Goal: Information Seeking & Learning: Learn about a topic

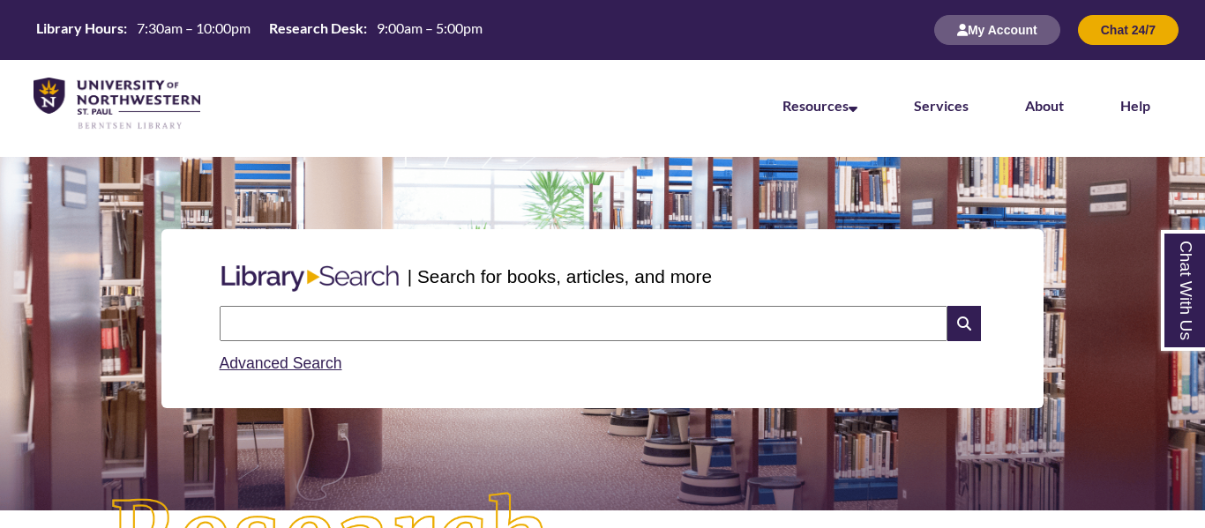
click at [266, 307] on input "text" at bounding box center [584, 323] width 728 height 35
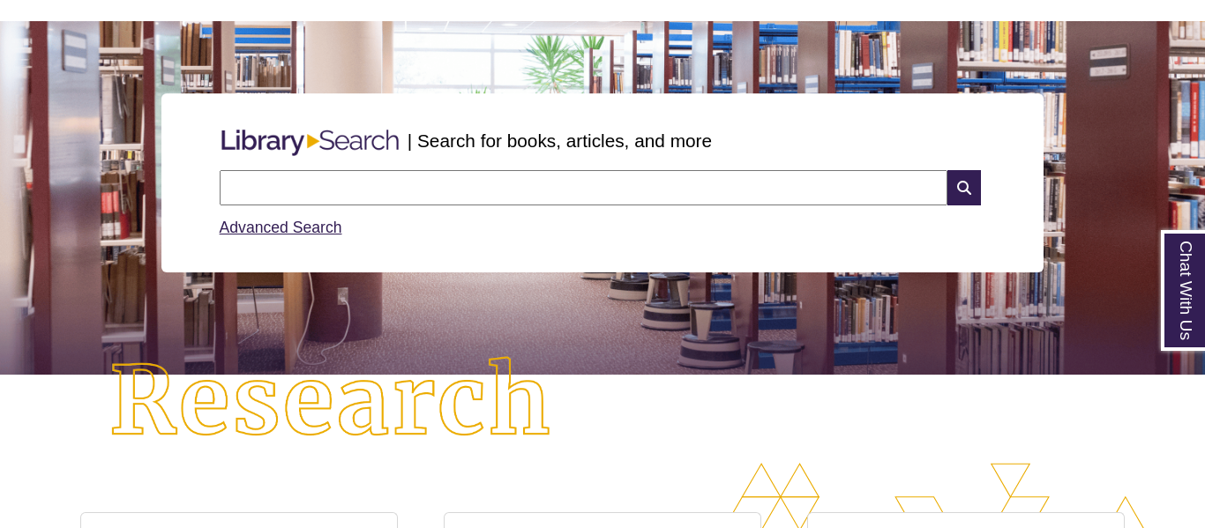
scroll to position [135, 0]
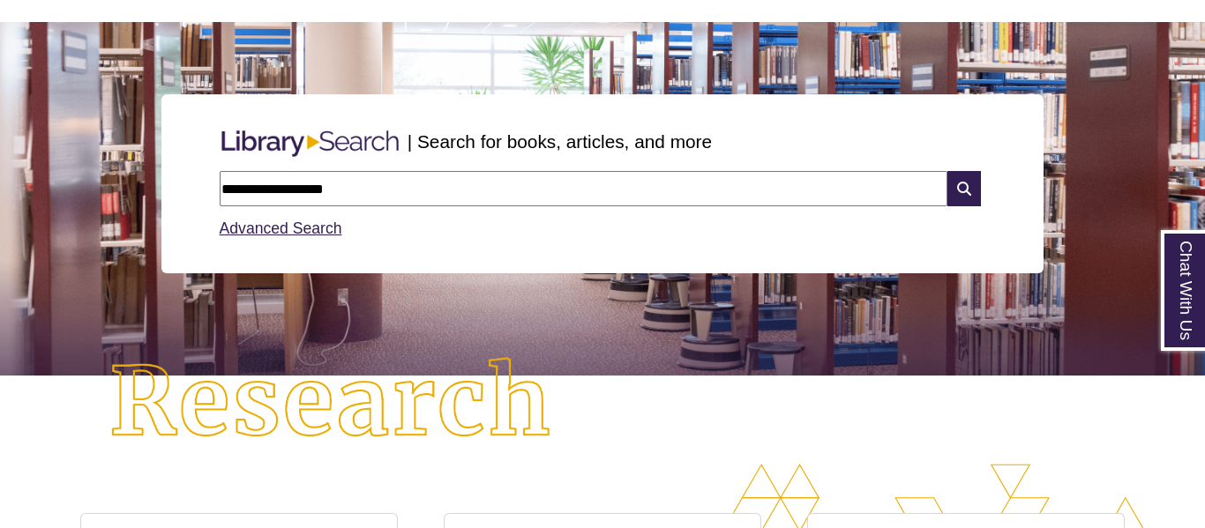
type input "**********"
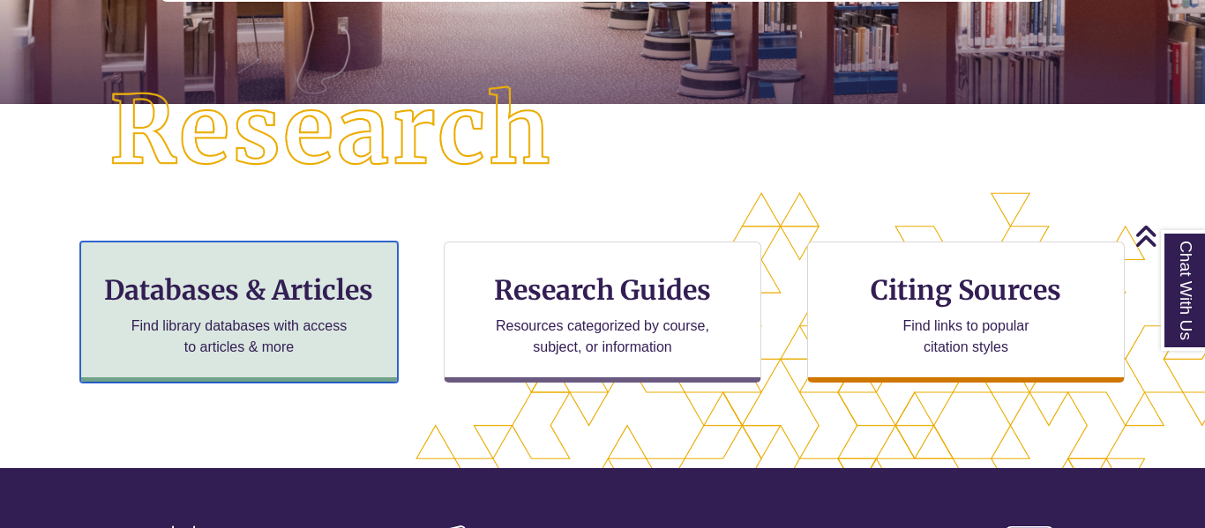
click at [292, 297] on h3 "Databases & Articles" at bounding box center [239, 290] width 288 height 34
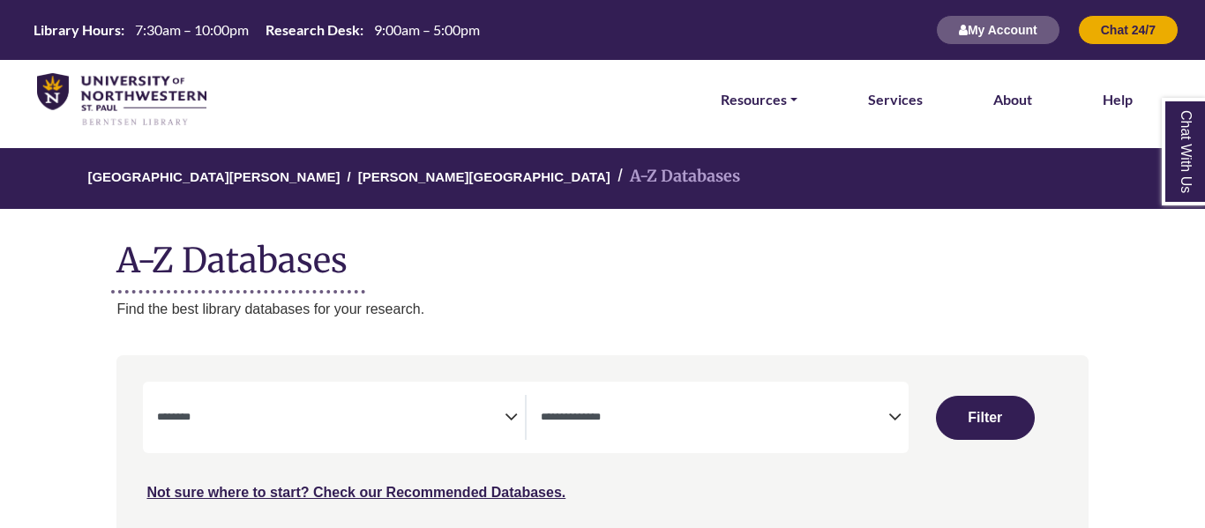
select select "Database Subject Filter"
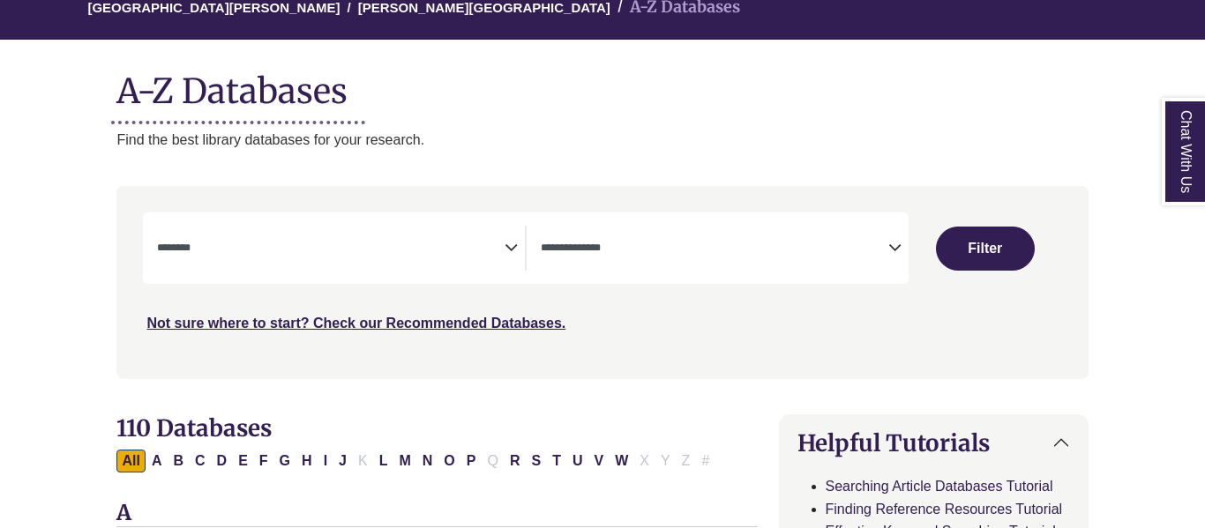
scroll to position [175, 0]
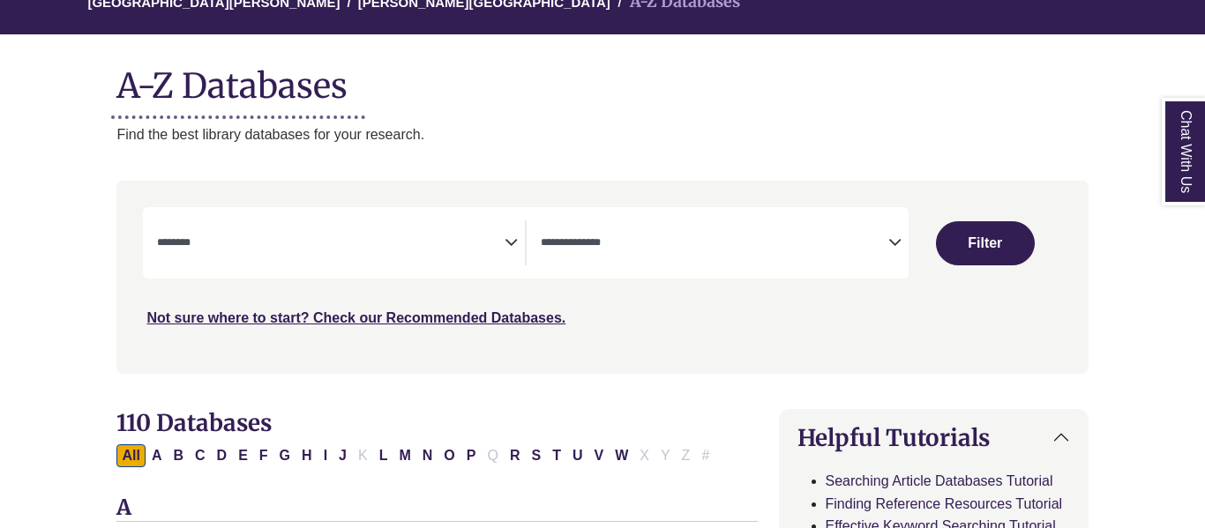
click at [889, 236] on icon "Search filters" at bounding box center [894, 240] width 13 height 26
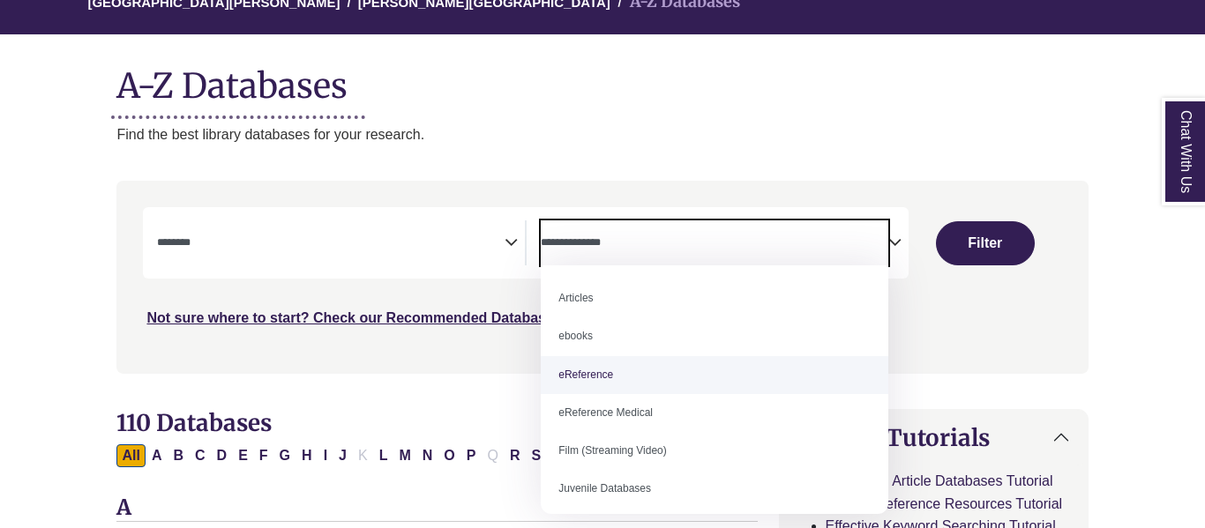
select select "*****"
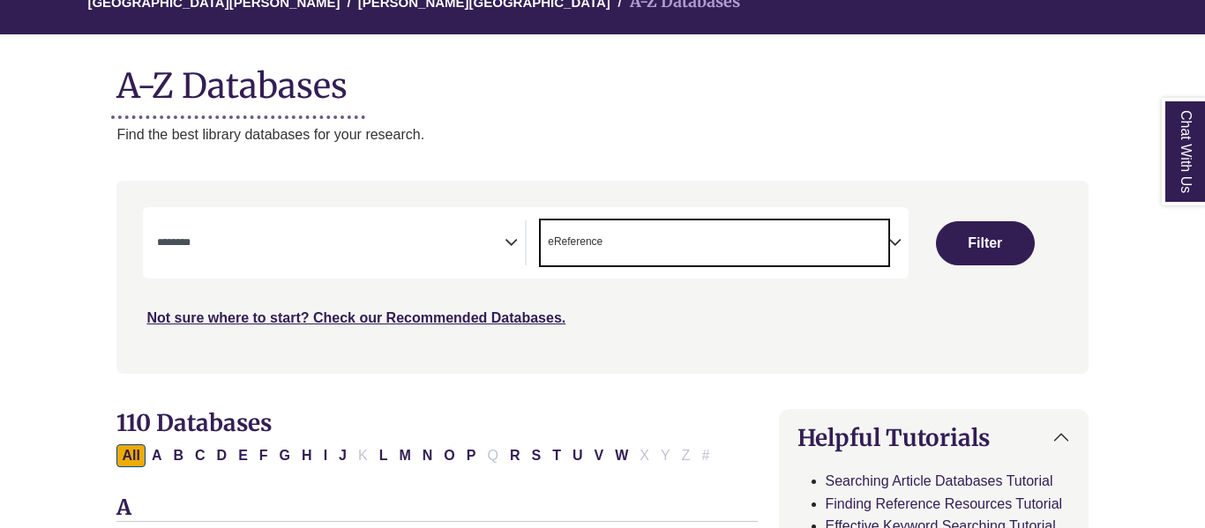
click at [506, 243] on icon "Search filters" at bounding box center [511, 240] width 13 height 26
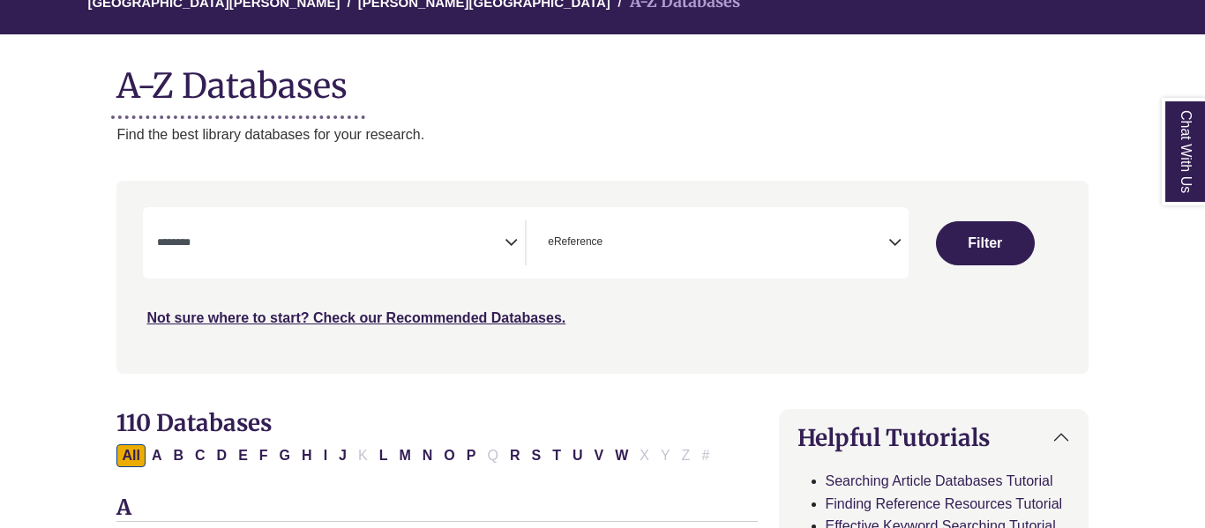
click at [891, 250] on icon "Search filters" at bounding box center [894, 240] width 13 height 26
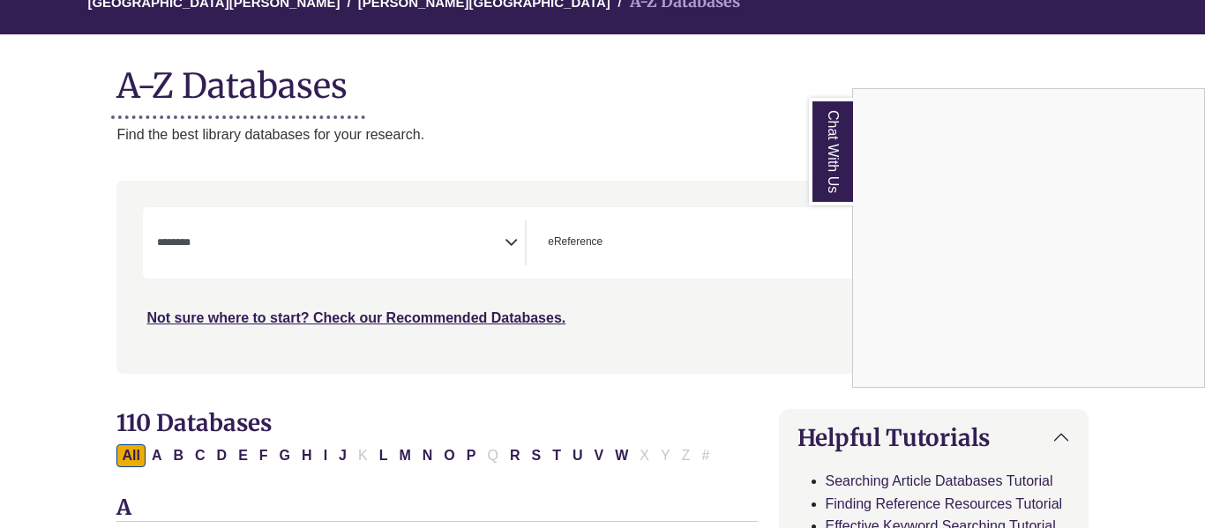
click at [510, 241] on div "Chat With Us" at bounding box center [602, 264] width 1205 height 528
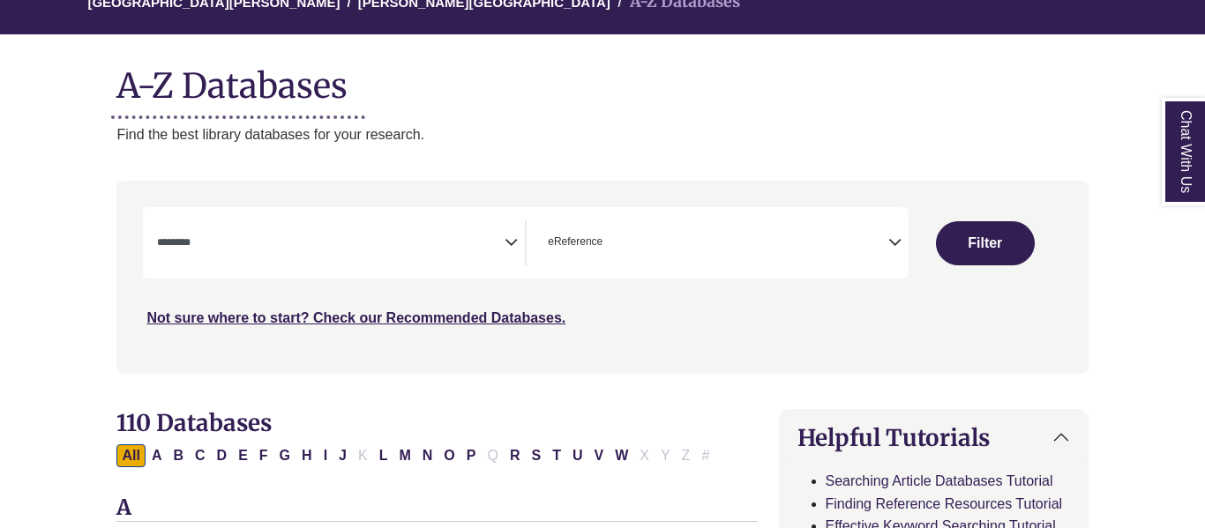
click at [511, 246] on icon "Search filters" at bounding box center [511, 240] width 13 height 26
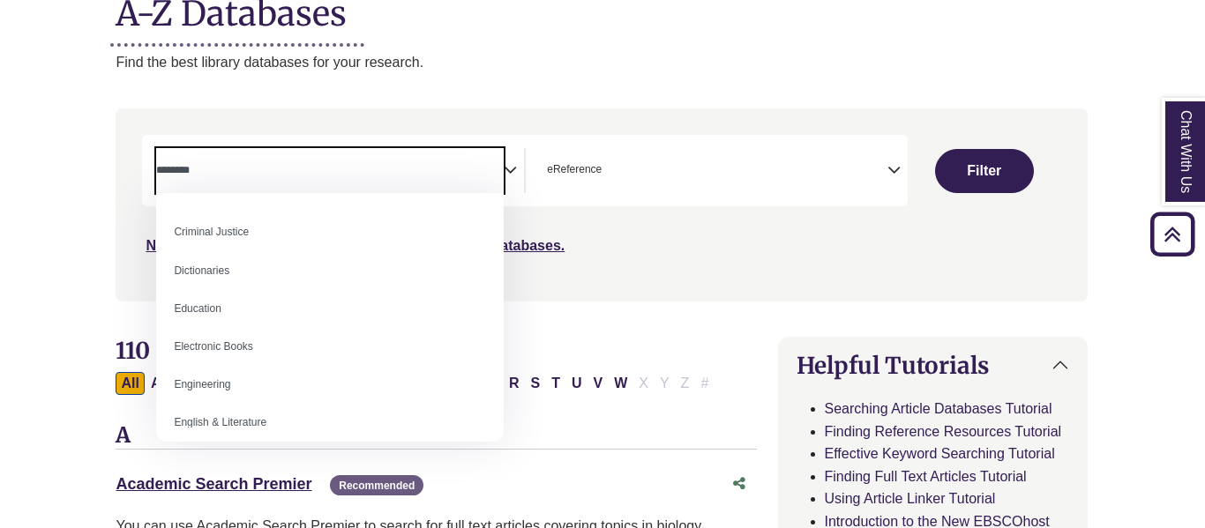
scroll to position [419, 0]
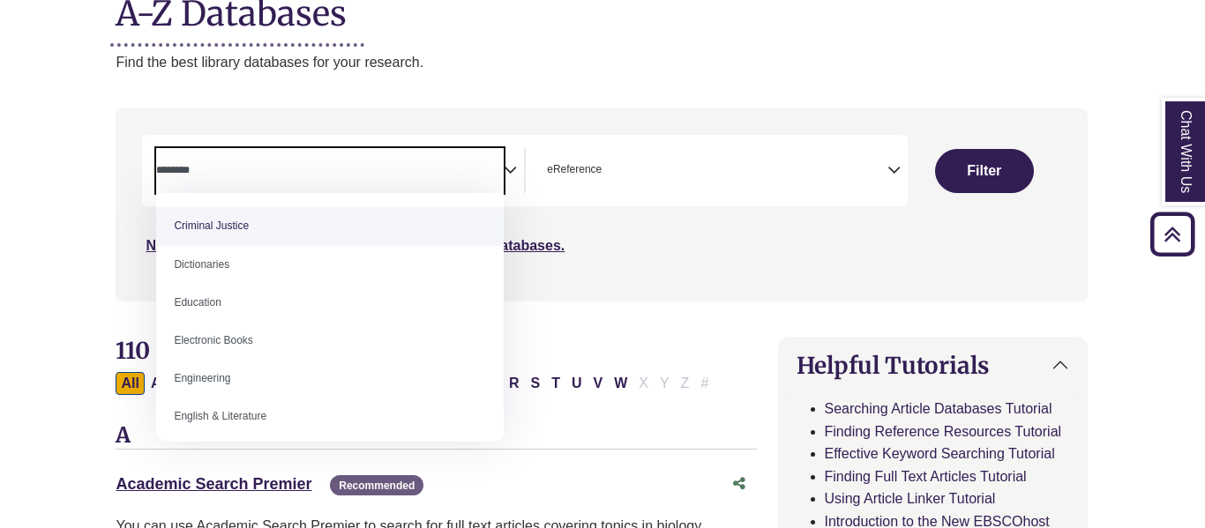
select select "******"
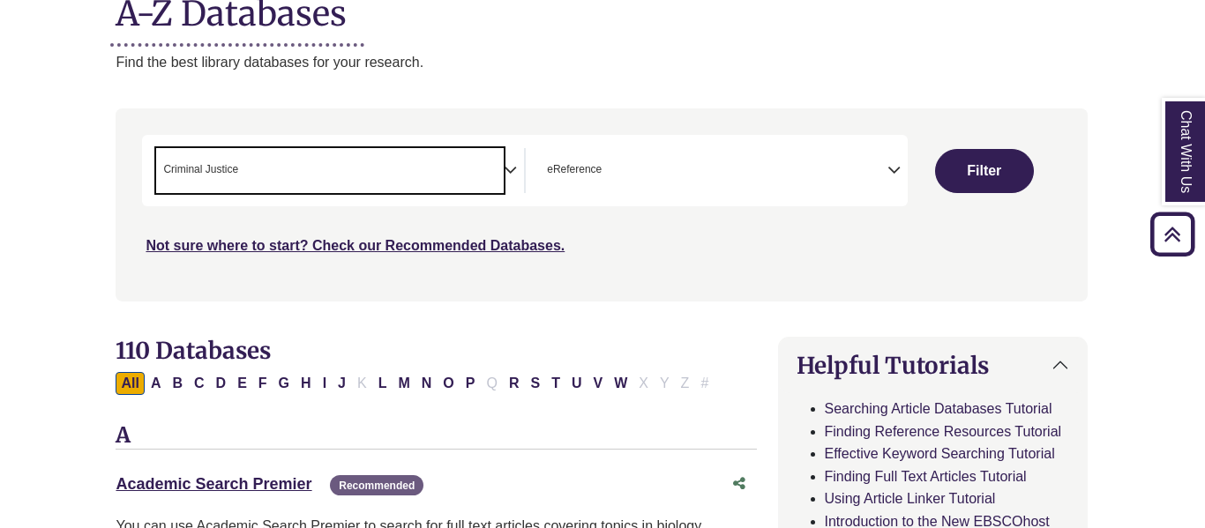
scroll to position [194, 0]
click at [985, 178] on button "Filter" at bounding box center [984, 171] width 99 height 44
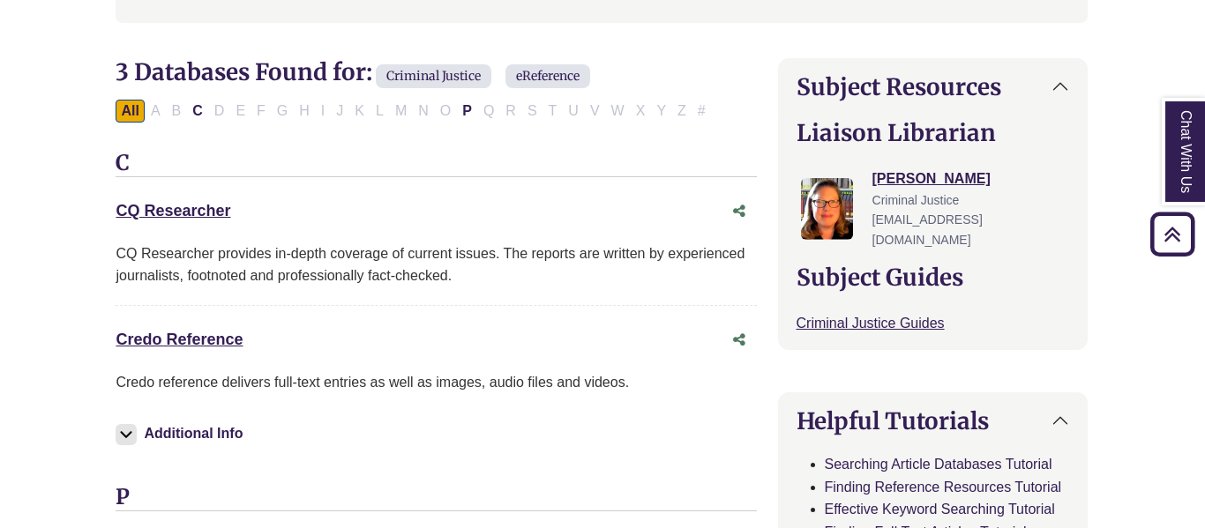
scroll to position [566, 4]
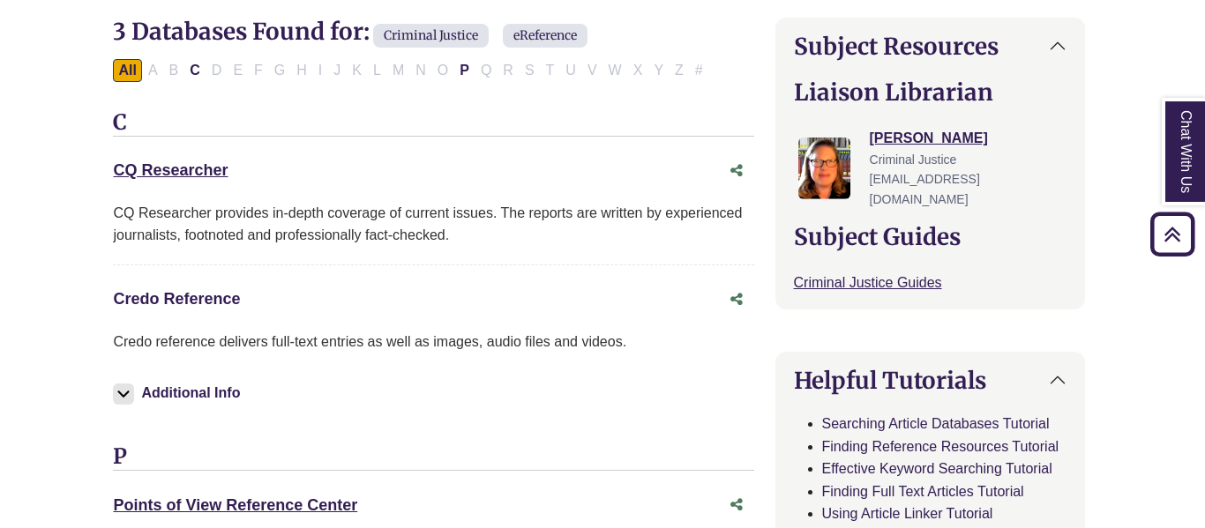
click at [187, 306] on link "Credo Reference This link opens in a new window" at bounding box center [176, 299] width 127 height 18
